Goal: Transaction & Acquisition: Download file/media

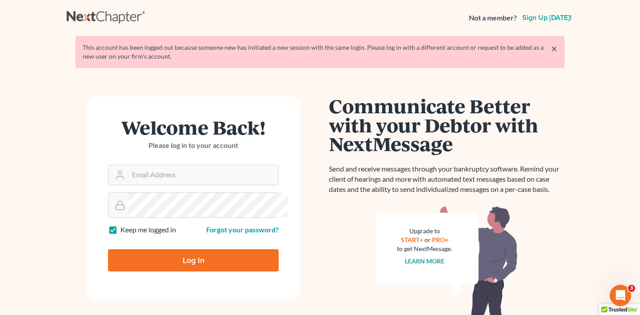
scroll to position [2, 0]
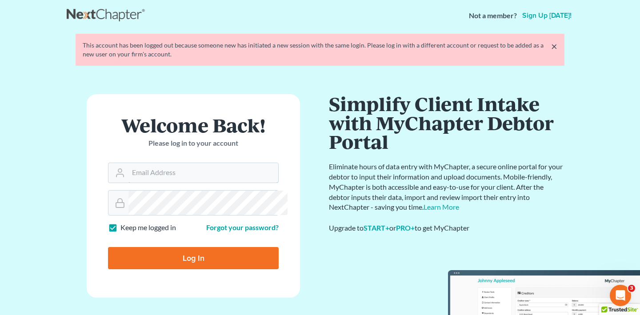
type input "timothy@chamberslawlawyers.com"
click at [108, 247] on input "Log In" at bounding box center [193, 258] width 171 height 22
type input "Thinking..."
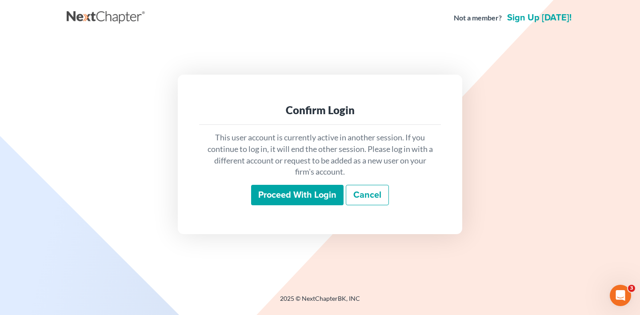
click at [288, 201] on input "Proceed with login" at bounding box center [297, 195] width 92 height 20
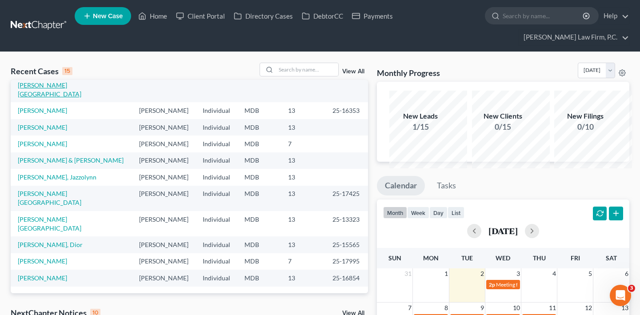
scroll to position [145, 0]
click at [32, 164] on link "Rogers, Vernel & Yolanda" at bounding box center [71, 160] width 106 height 8
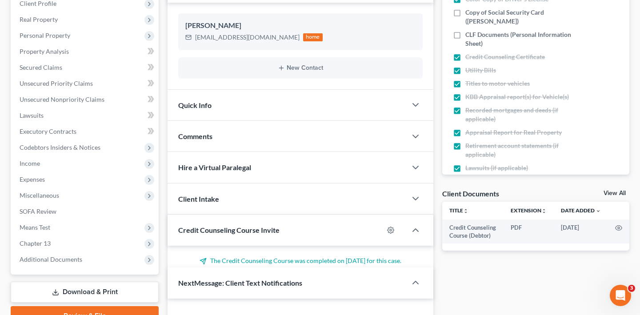
scroll to position [455, 0]
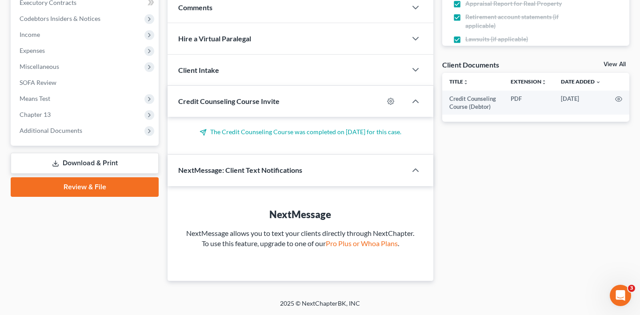
click at [83, 153] on link "Download & Print" at bounding box center [85, 163] width 148 height 21
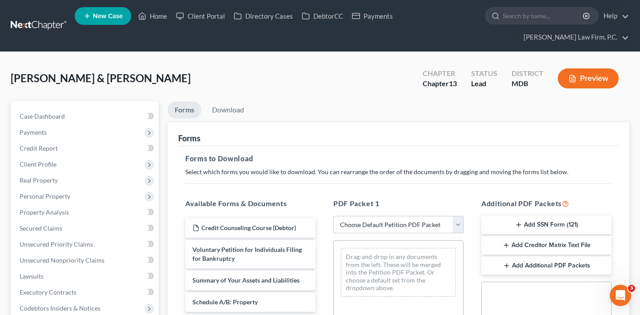
click at [367, 234] on select "Choose Default Petition PDF Packet Complete Bankruptcy Petition (all forms and …" at bounding box center [398, 225] width 130 height 18
select select "0"
click at [335, 234] on select "Choose Default Petition PDF Packet Complete Bankruptcy Petition (all forms and …" at bounding box center [398, 225] width 130 height 18
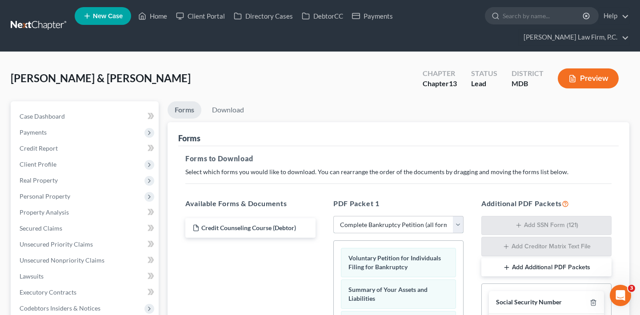
scroll to position [342, 0]
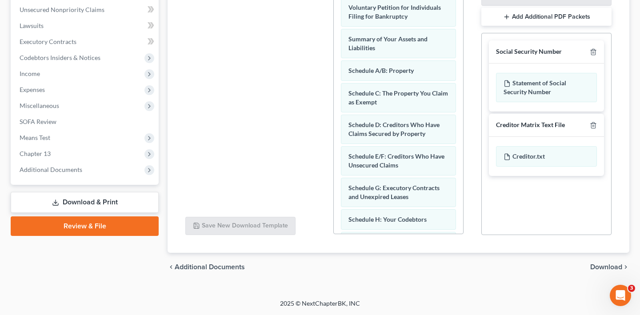
click at [590, 264] on span "Download" at bounding box center [606, 267] width 32 height 7
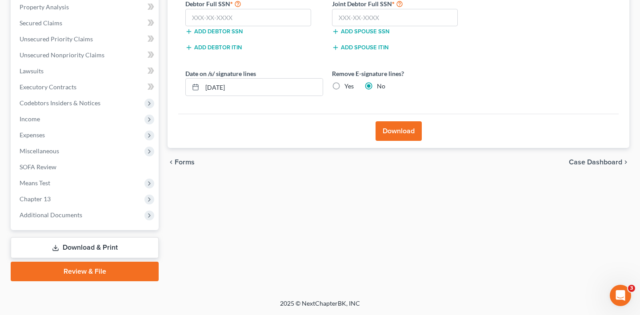
scroll to position [201, 0]
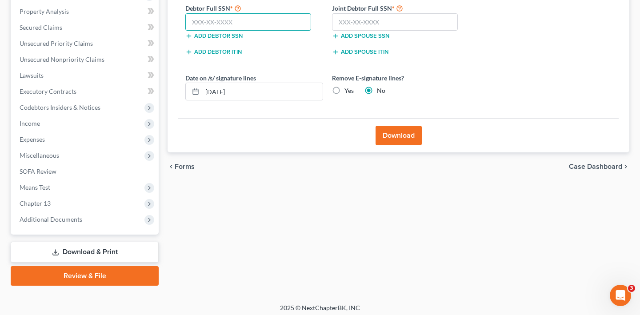
click at [236, 31] on input "text" at bounding box center [248, 22] width 126 height 18
type input "141-60-1251"
click at [441, 31] on input "text" at bounding box center [395, 22] width 126 height 18
click at [411, 31] on input "text" at bounding box center [395, 22] width 126 height 18
type input "063-48-4067"
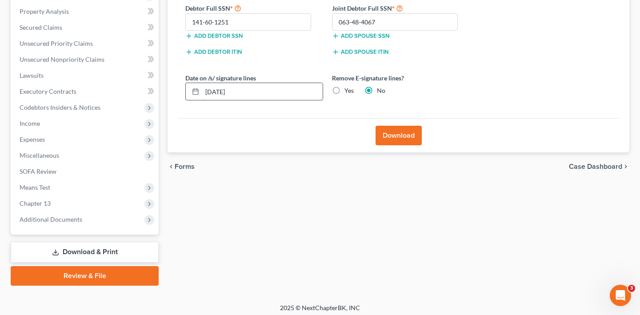
click at [292, 100] on input "09/02/2025" at bounding box center [262, 91] width 120 height 17
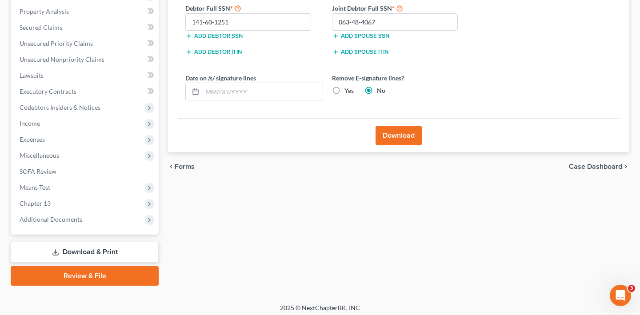
click at [354, 95] on label "Yes" at bounding box center [348, 90] width 9 height 9
click at [354, 92] on input "Yes" at bounding box center [351, 89] width 6 height 6
radio input "true"
radio input "false"
click at [392, 145] on button "Download" at bounding box center [399, 136] width 46 height 20
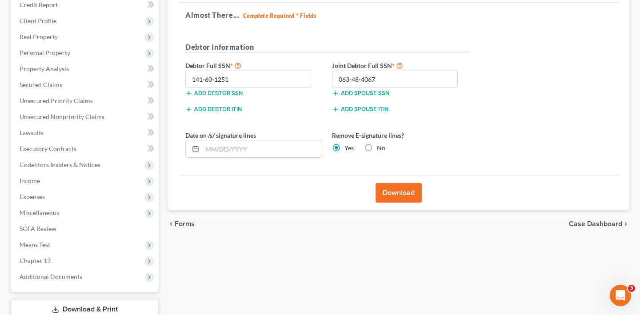
scroll to position [173, 0]
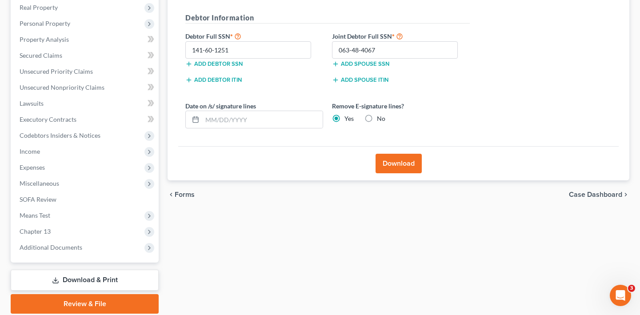
click at [397, 173] on button "Download" at bounding box center [399, 164] width 46 height 20
click at [396, 173] on button "Download" at bounding box center [399, 164] width 46 height 20
click at [405, 173] on button "Download" at bounding box center [399, 164] width 46 height 20
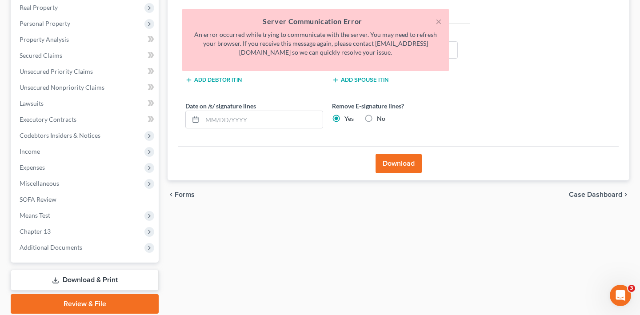
click at [621, 54] on div "× Server Communication Error An error occurred while trying to communicate with…" at bounding box center [316, 42] width 640 height 67
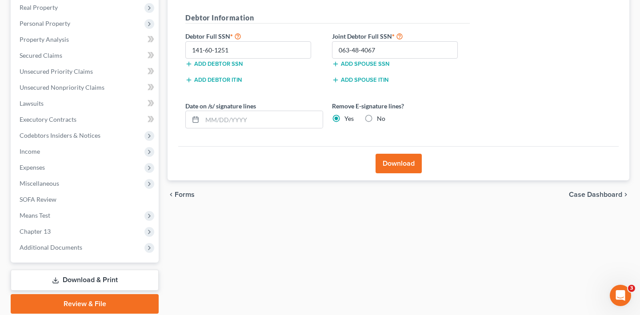
click at [400, 173] on button "Download" at bounding box center [399, 164] width 46 height 20
